Goal: Task Accomplishment & Management: Use online tool/utility

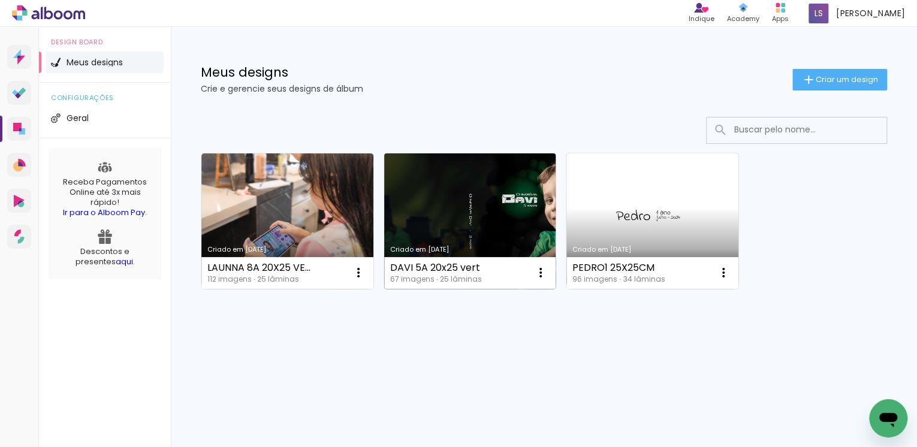
click at [463, 222] on link "Criado em [DATE]" at bounding box center [470, 220] width 172 height 135
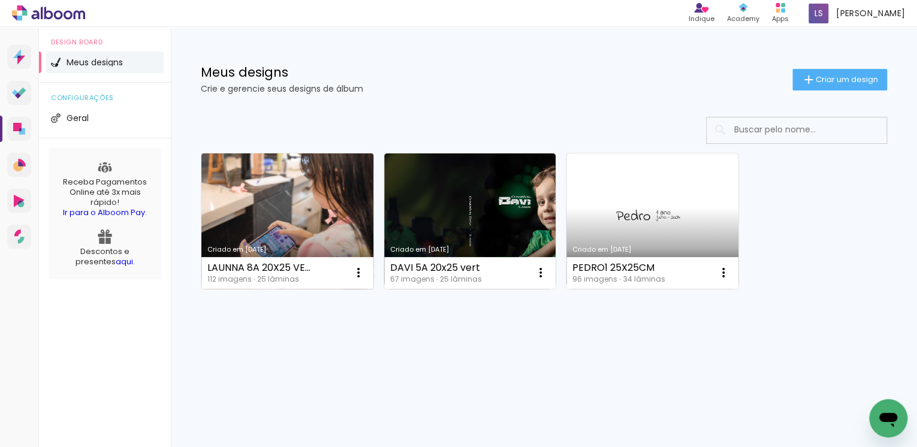
click at [320, 198] on link "Criado em [DATE]" at bounding box center [287, 220] width 172 height 135
